Goal: Find specific page/section: Find specific page/section

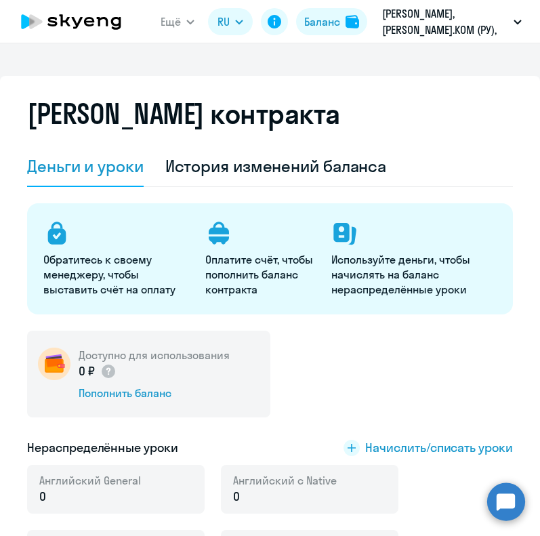
select select "english_adult_not_native_speaker"
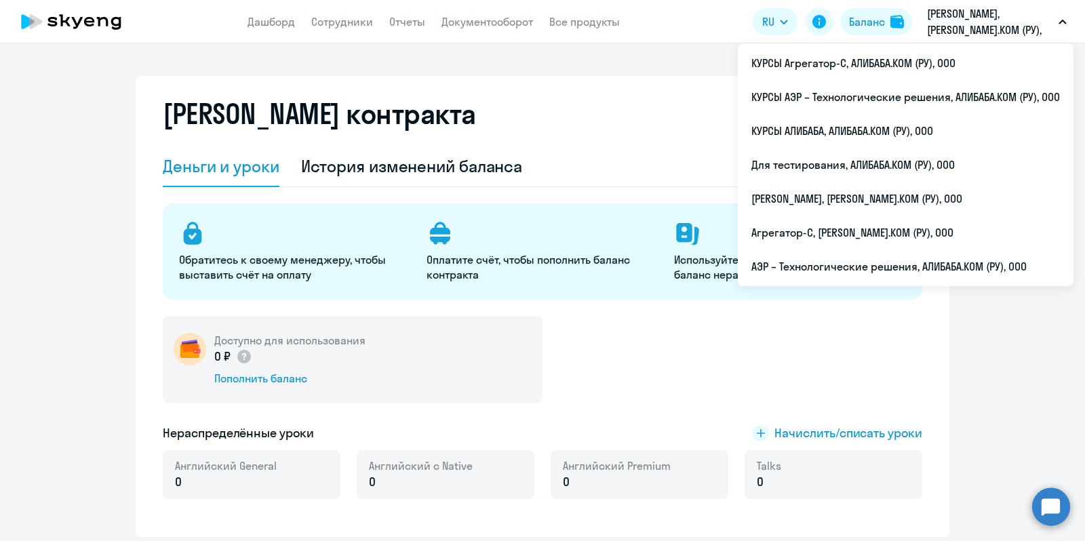
click at [540, 17] on p "[PERSON_NAME], [PERSON_NAME].КОМ (РУ), ООО" at bounding box center [990, 21] width 126 height 33
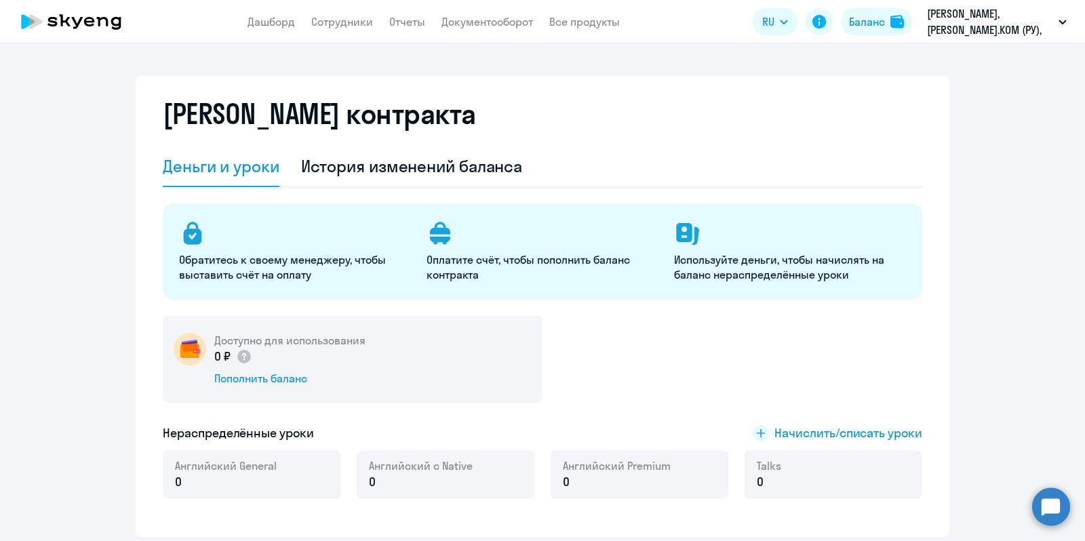
click at [540, 17] on p "[PERSON_NAME], [PERSON_NAME].КОМ (РУ), ООО" at bounding box center [990, 21] width 126 height 33
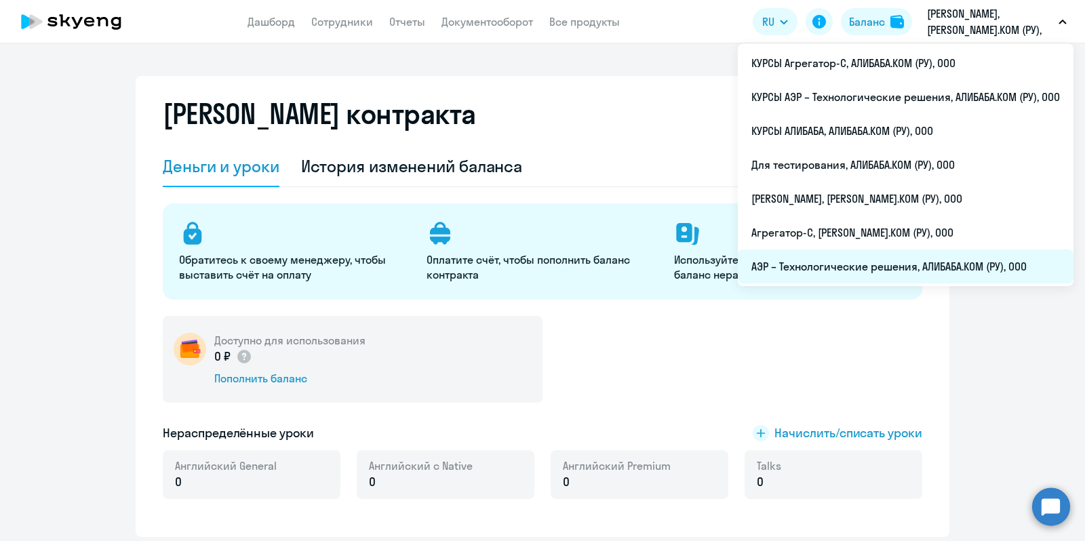
click at [540, 260] on li "АЭР – Технологические решения, АЛИБАБА.КОМ (РУ), ООО" at bounding box center [906, 266] width 336 height 34
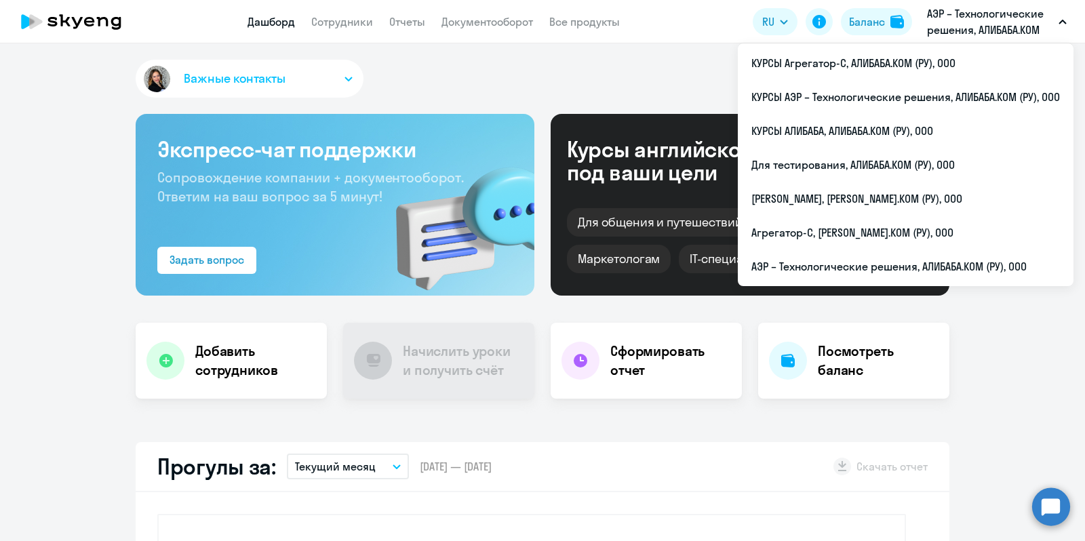
select select "30"
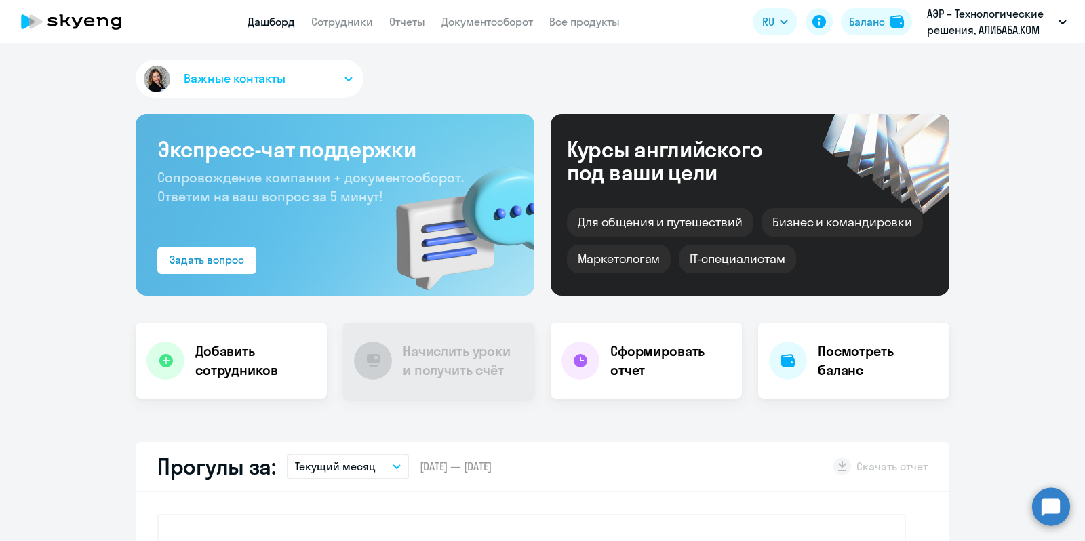
click at [540, 62] on div "Важные контакты" at bounding box center [542, 81] width 813 height 43
click at [331, 14] on app-menu-item-link "Сотрудники" at bounding box center [342, 22] width 62 height 17
click at [336, 18] on link "Сотрудники" at bounding box center [342, 22] width 62 height 14
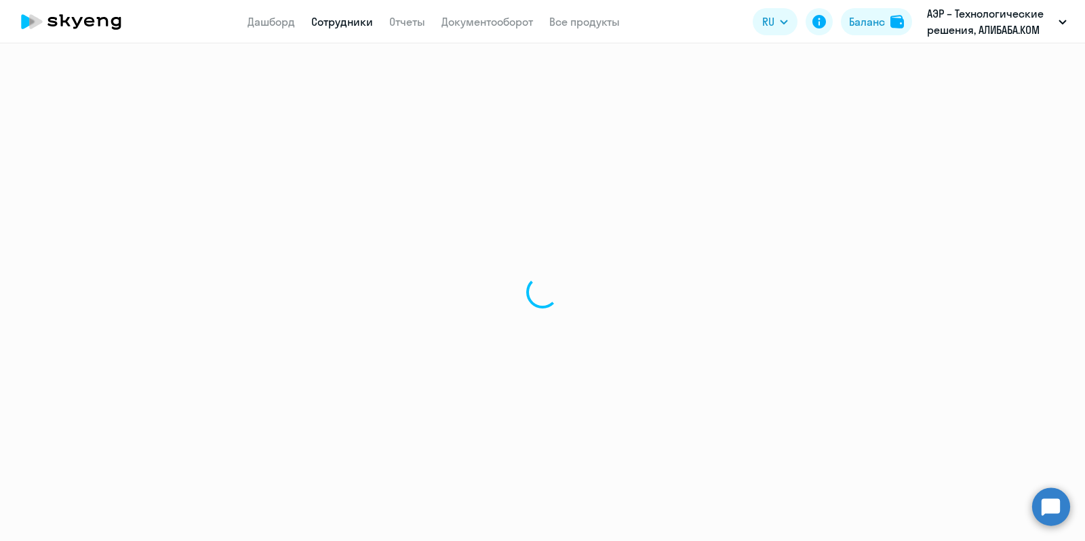
select select "30"
